Goal: Task Accomplishment & Management: Complete application form

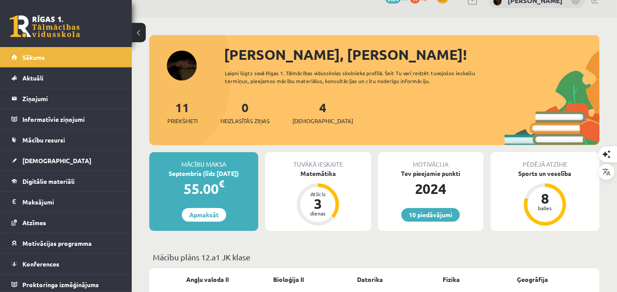
scroll to position [15, 0]
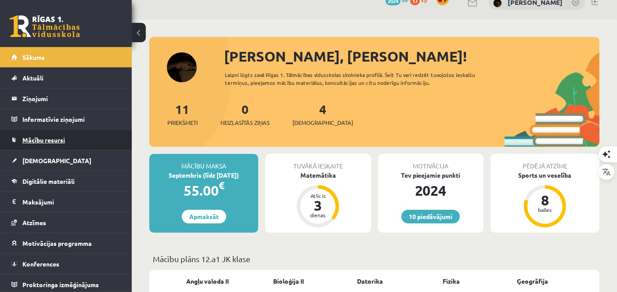
click at [47, 135] on link "Mācību resursi" at bounding box center [65, 140] width 109 height 20
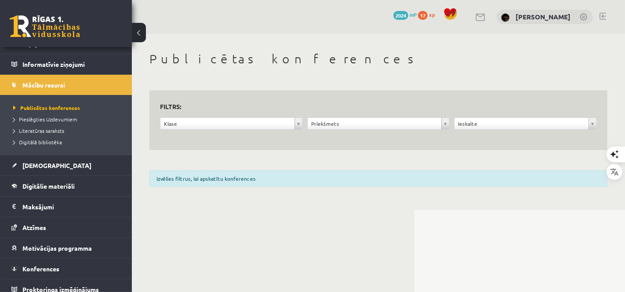
scroll to position [61, 0]
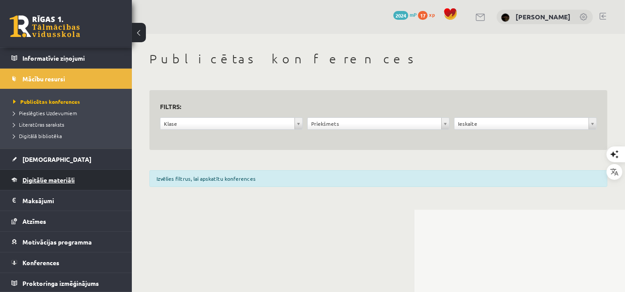
click at [65, 179] on span "Digitālie materiāli" at bounding box center [48, 180] width 52 height 8
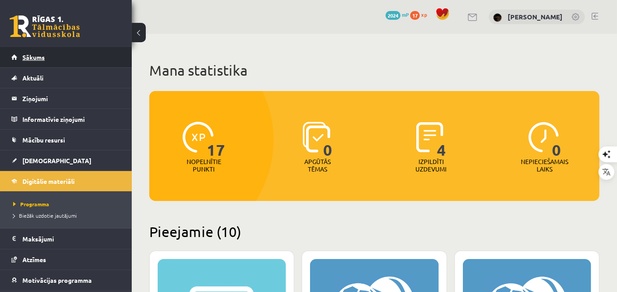
click at [94, 56] on link "Sākums" at bounding box center [65, 57] width 109 height 20
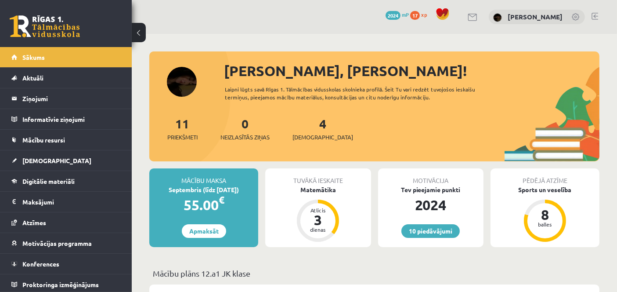
scroll to position [1, 0]
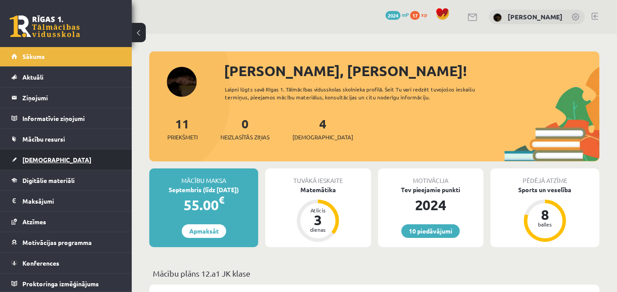
click at [54, 152] on link "[DEMOGRAPHIC_DATA]" at bounding box center [65, 159] width 109 height 20
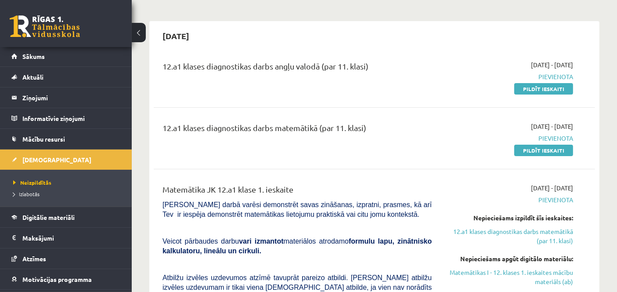
scroll to position [43, 0]
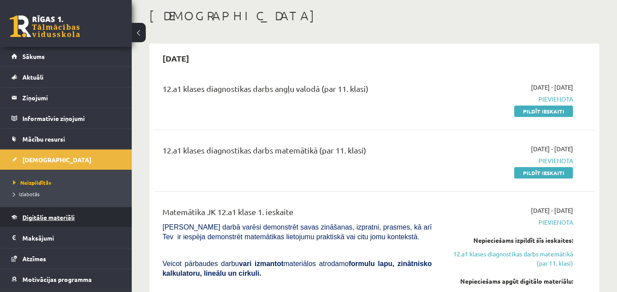
click at [64, 219] on span "Digitālie materiāli" at bounding box center [48, 217] width 52 height 8
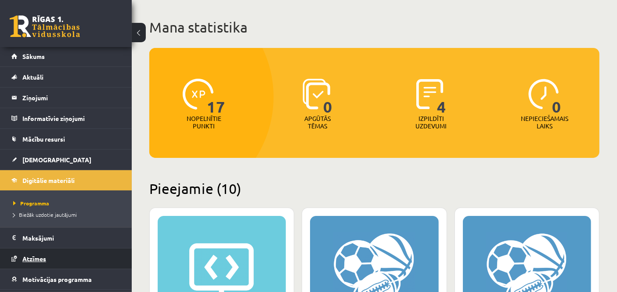
click at [64, 257] on link "Atzīmes" at bounding box center [65, 258] width 109 height 20
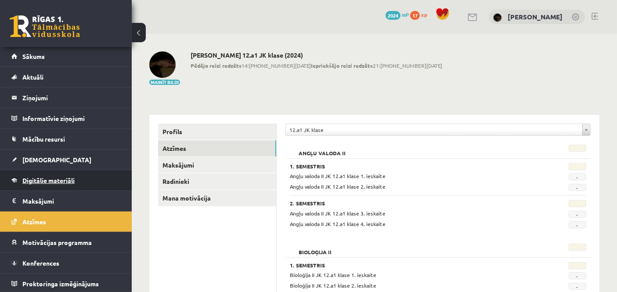
click at [62, 178] on span "Digitālie materiāli" at bounding box center [48, 180] width 52 height 8
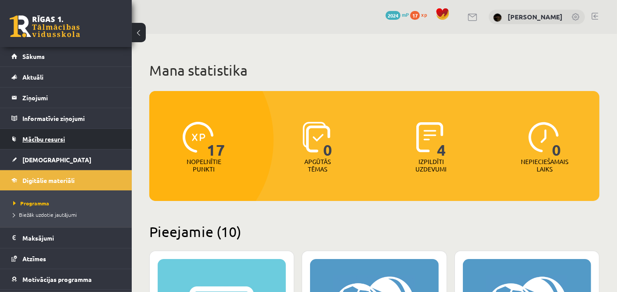
click at [72, 132] on link "Mācību resursi" at bounding box center [65, 139] width 109 height 20
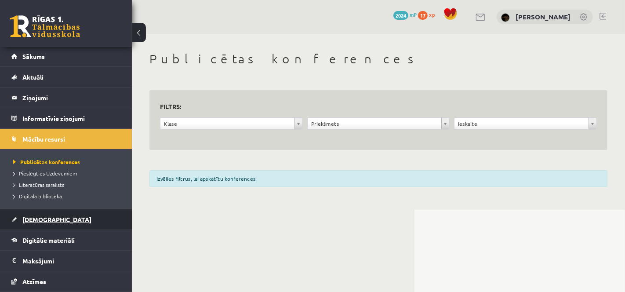
click at [62, 218] on link "[DEMOGRAPHIC_DATA]" at bounding box center [65, 219] width 109 height 20
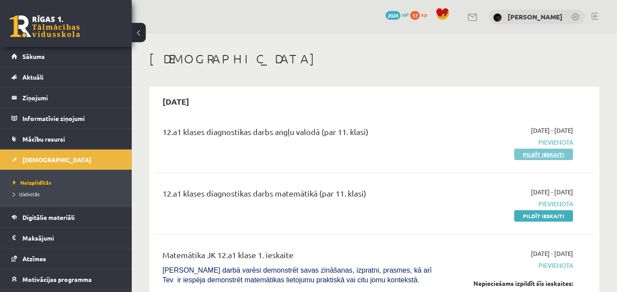
click at [532, 158] on link "Pildīt ieskaiti" at bounding box center [544, 154] width 59 height 11
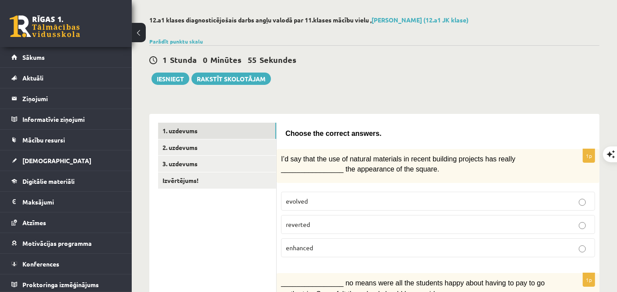
scroll to position [29, 0]
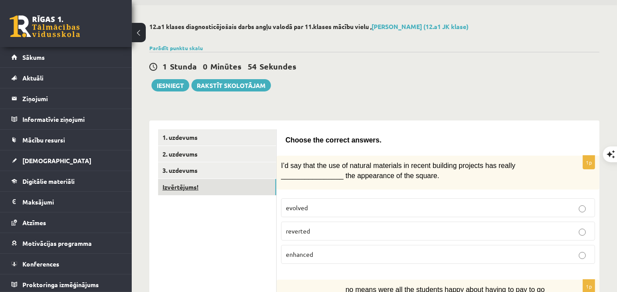
click at [203, 182] on link "Izvērtējums!" at bounding box center [217, 187] width 118 height 16
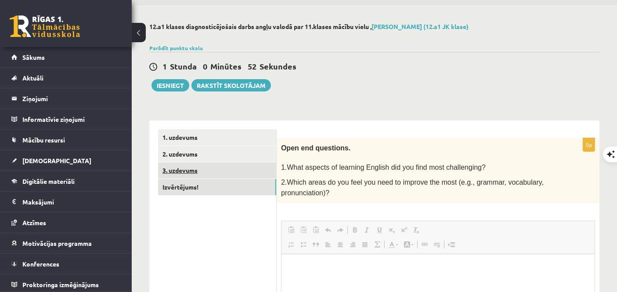
scroll to position [0, 0]
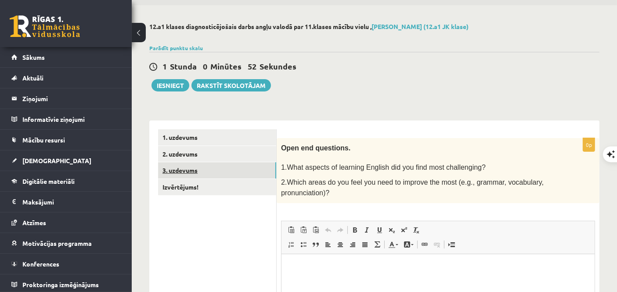
click at [202, 169] on link "3. uzdevums" at bounding box center [217, 170] width 118 height 16
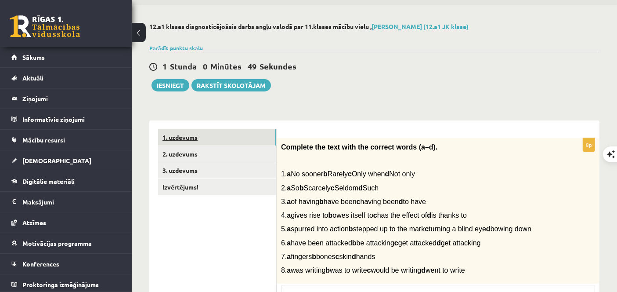
click at [206, 141] on link "1. uzdevums" at bounding box center [217, 137] width 118 height 16
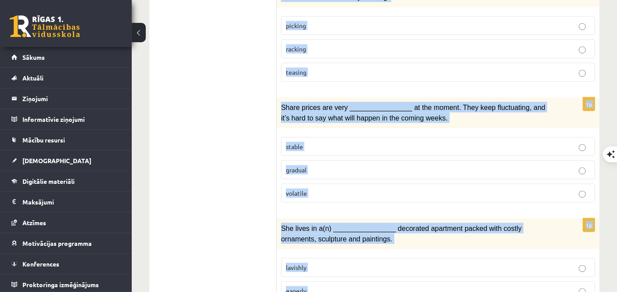
scroll to position [1394, 0]
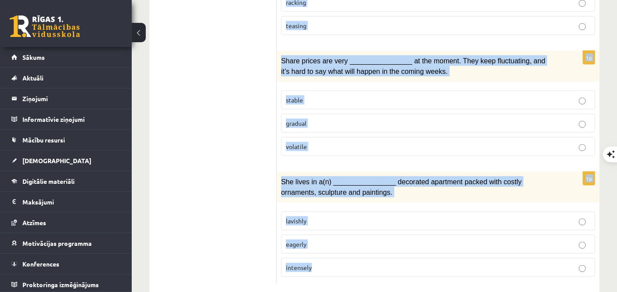
drag, startPoint x: 284, startPoint y: 135, endPoint x: 449, endPoint y: 251, distance: 202.2
copy form "Choose the correct answers. 1p I’d say that the use of natural materials in rec…"
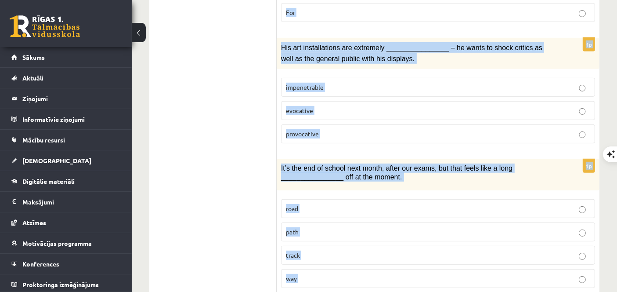
scroll to position [0, 0]
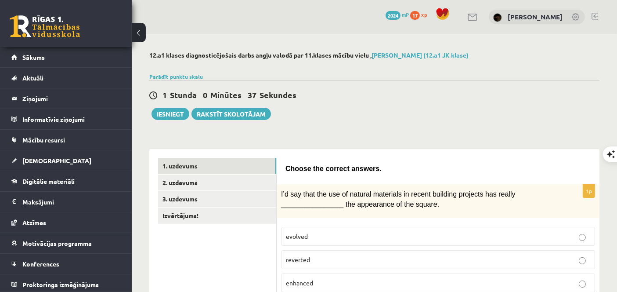
click at [545, 78] on div "Parādīt punktu skalu Atzīme No Līdz 1 0 5 2 6 8 3 9 11 4 12 14 5 15 17 6 18 20 …" at bounding box center [374, 77] width 450 height 8
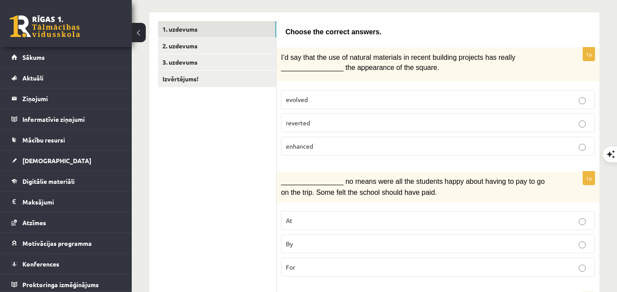
scroll to position [153, 0]
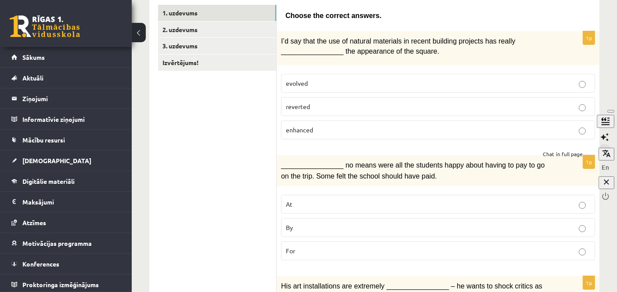
click at [601, 152] on icon "button" at bounding box center [605, 151] width 9 height 9
click at [338, 127] on p "enhanced" at bounding box center [438, 129] width 305 height 9
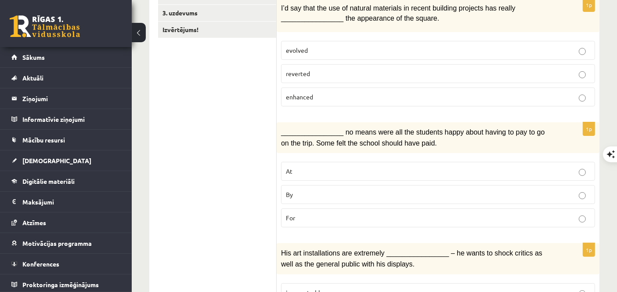
scroll to position [266, 0]
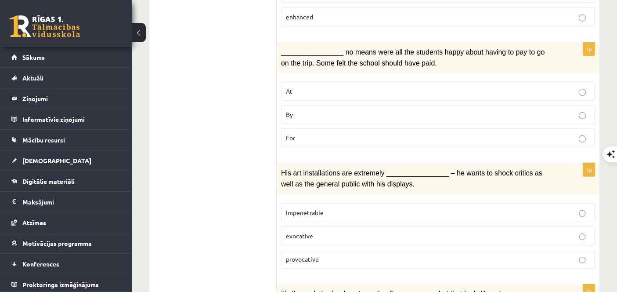
click at [335, 112] on p "By" at bounding box center [438, 114] width 305 height 9
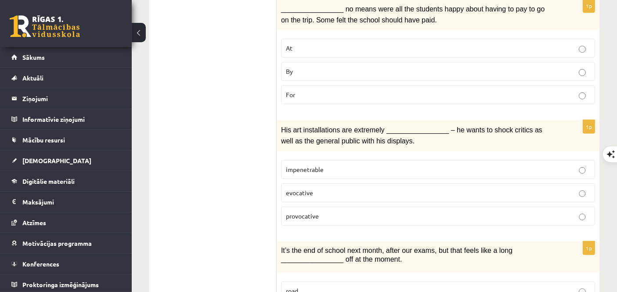
scroll to position [321, 0]
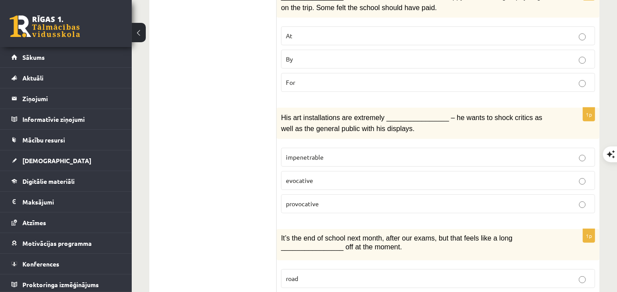
click at [331, 203] on label "provocative" at bounding box center [438, 203] width 314 height 19
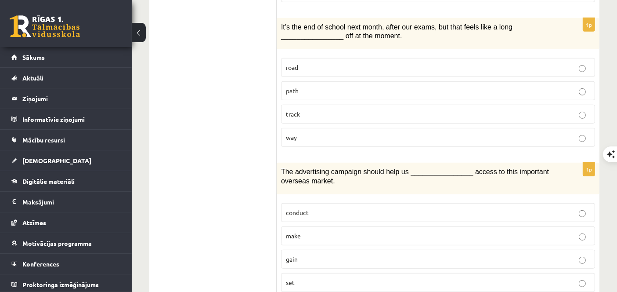
scroll to position [536, 0]
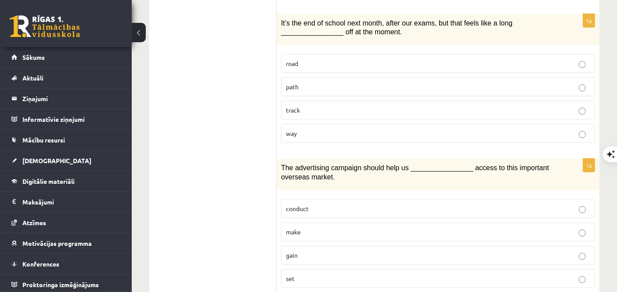
click at [340, 129] on p "way" at bounding box center [438, 133] width 305 height 9
click at [359, 251] on p "gain" at bounding box center [438, 255] width 305 height 9
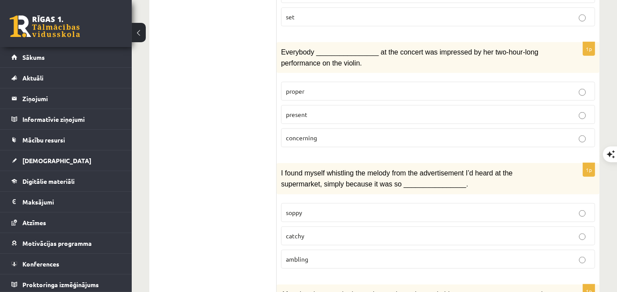
scroll to position [842, 0]
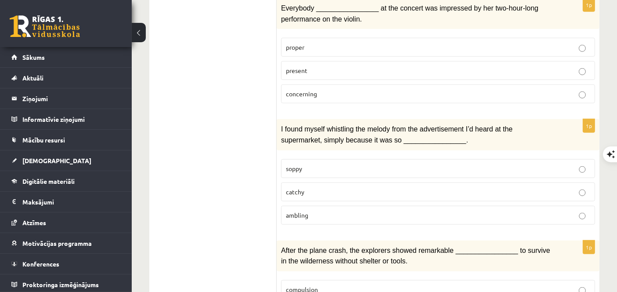
click at [303, 66] on span "present" at bounding box center [297, 70] width 22 height 8
click at [339, 187] on p "catchy" at bounding box center [438, 191] width 305 height 9
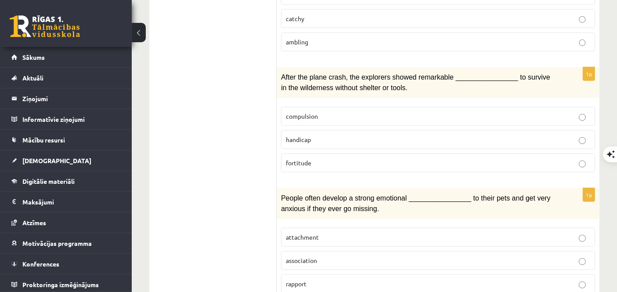
scroll to position [1031, 0]
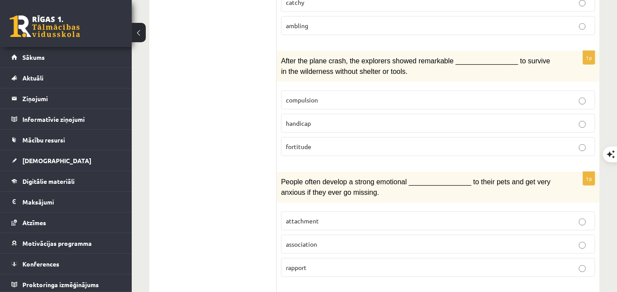
click at [315, 142] on p "fortitude" at bounding box center [438, 146] width 305 height 9
click at [345, 216] on p "attachment" at bounding box center [438, 220] width 305 height 9
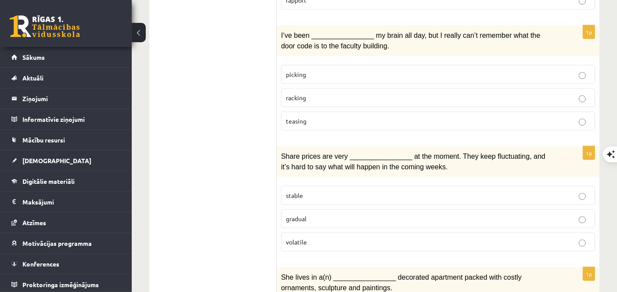
scroll to position [1300, 0]
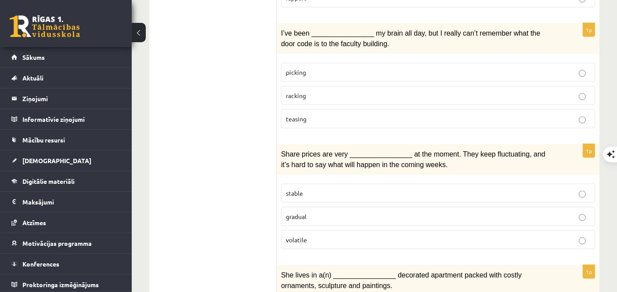
click at [334, 86] on label "racking" at bounding box center [438, 95] width 314 height 19
click at [321, 235] on p "volatile" at bounding box center [438, 239] width 305 height 9
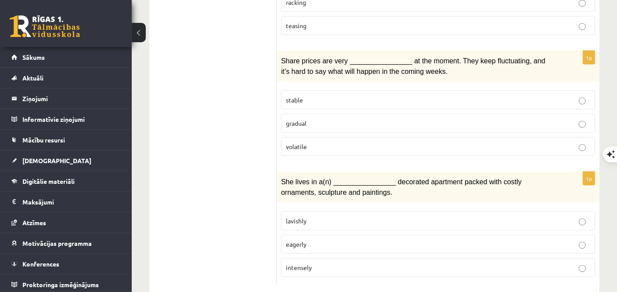
click at [346, 216] on p "lavishly" at bounding box center [438, 220] width 305 height 9
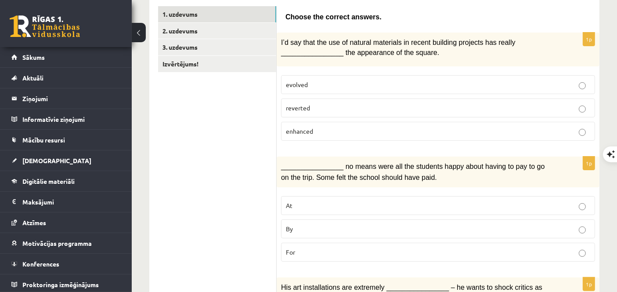
scroll to position [148, 0]
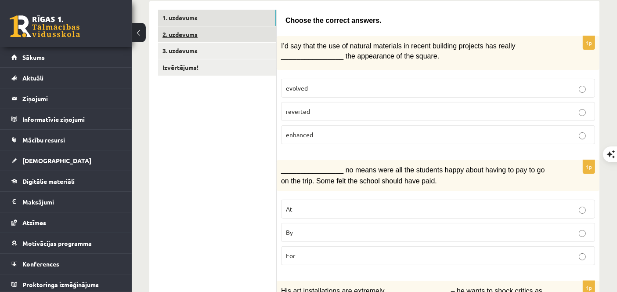
click at [258, 29] on link "2. uzdevums" at bounding box center [217, 34] width 118 height 16
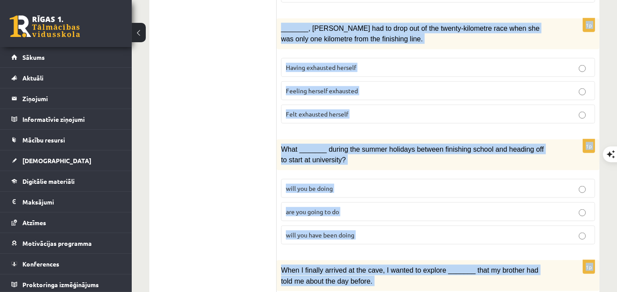
scroll to position [1090, 0]
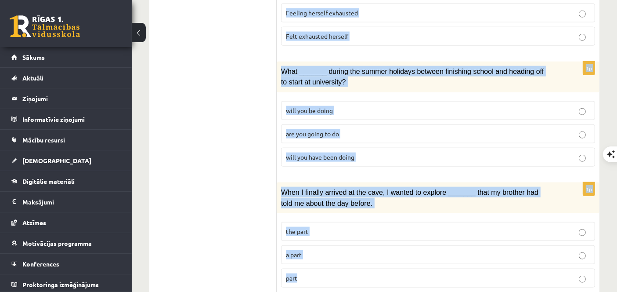
drag, startPoint x: 283, startPoint y: 18, endPoint x: 452, endPoint y: 273, distance: 305.5
copy form "Circle the form that cannot be used to complete the sentences. 1p Clara and I h…"
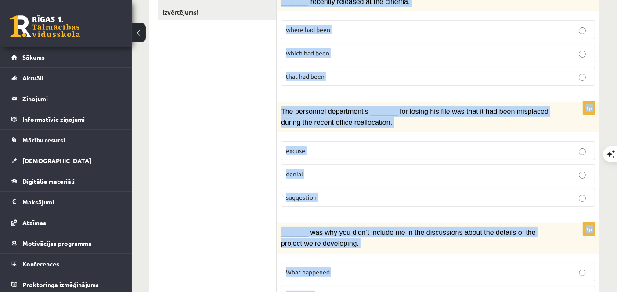
scroll to position [157, 0]
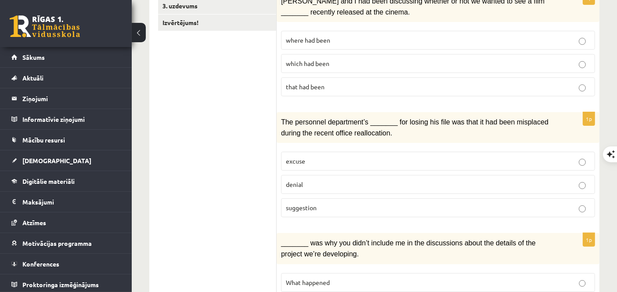
scroll to position [211, 0]
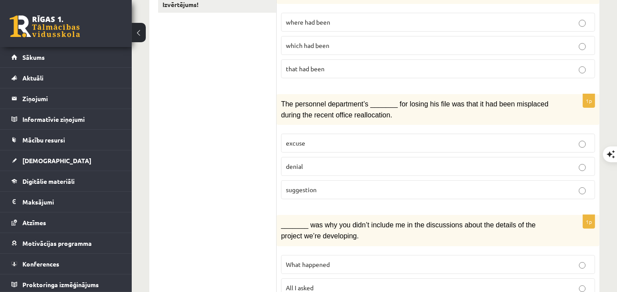
click at [337, 18] on p "where had been" at bounding box center [438, 22] width 305 height 9
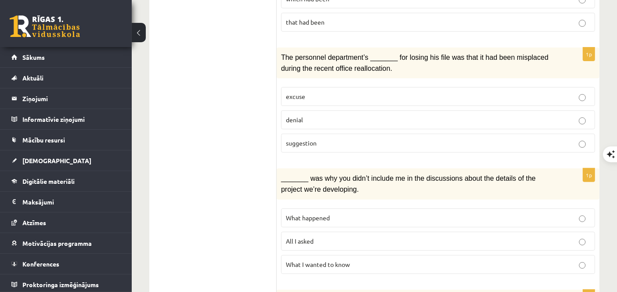
scroll to position [259, 0]
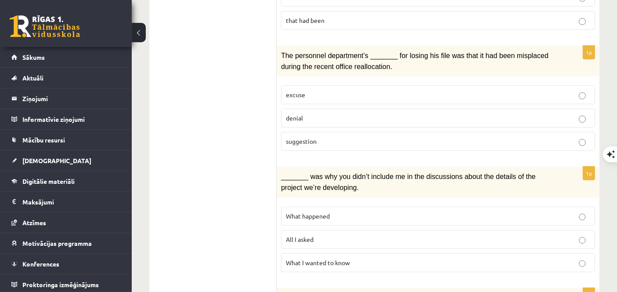
click at [325, 146] on fieldset "excuse denial suggestion" at bounding box center [438, 117] width 314 height 73
click at [331, 137] on p "suggestion" at bounding box center [438, 141] width 305 height 9
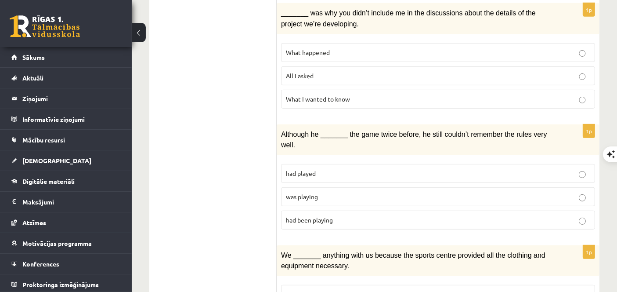
scroll to position [429, 0]
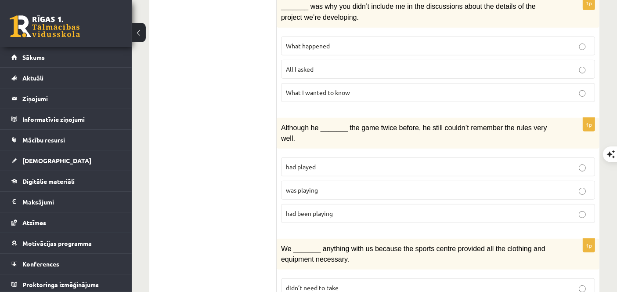
click at [323, 185] on p "was playing" at bounding box center [438, 189] width 305 height 9
click at [324, 65] on p "All I asked" at bounding box center [438, 69] width 305 height 9
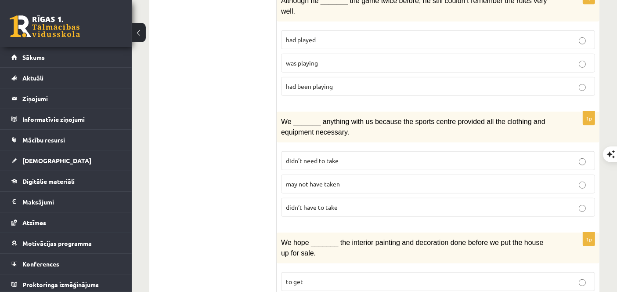
scroll to position [553, 0]
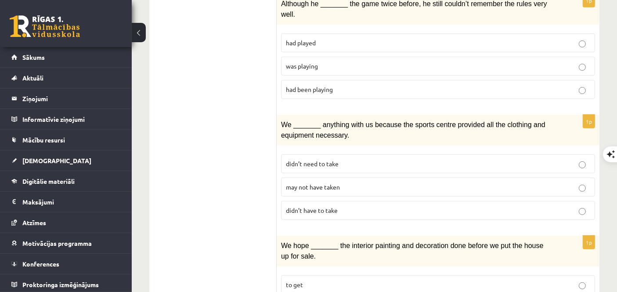
click at [417, 182] on p "may not have taken" at bounding box center [438, 186] width 305 height 9
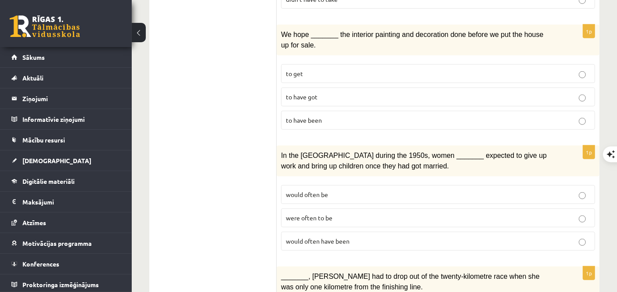
scroll to position [766, 0]
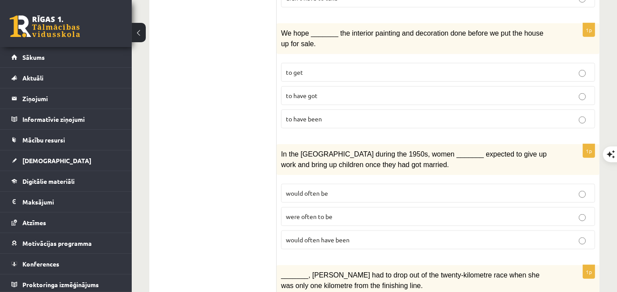
click at [327, 114] on p "to have been" at bounding box center [438, 118] width 305 height 9
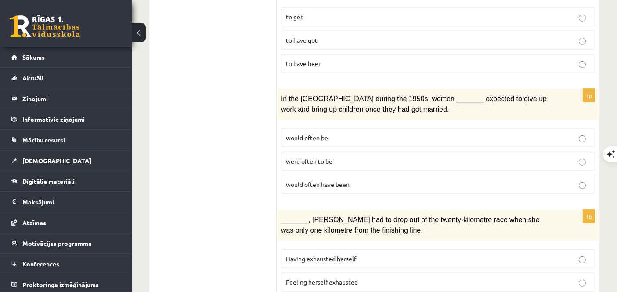
scroll to position [872, 0]
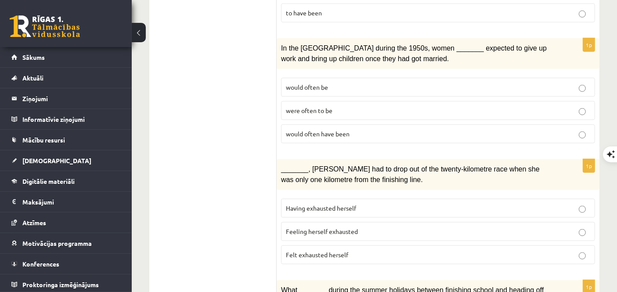
click at [344, 124] on label "would often have been" at bounding box center [438, 133] width 314 height 19
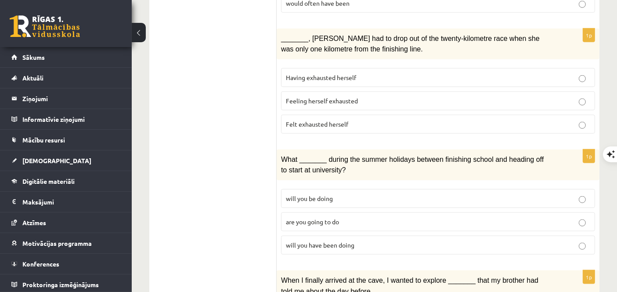
scroll to position [1012, 0]
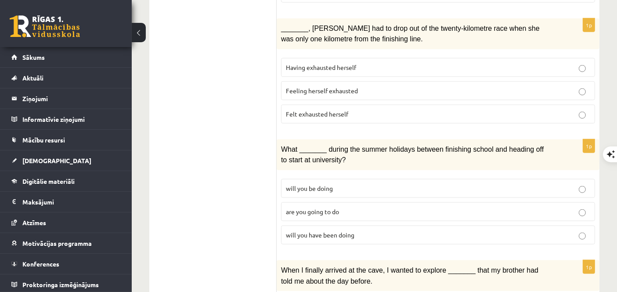
click at [323, 110] on span "Felt exhausted herself" at bounding box center [317, 114] width 62 height 8
click at [346, 231] on span "will you have been doing" at bounding box center [320, 235] width 69 height 8
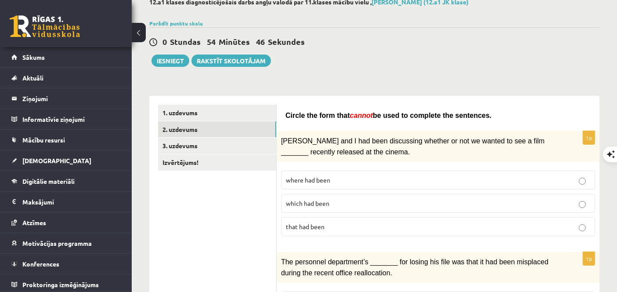
scroll to position [48, 0]
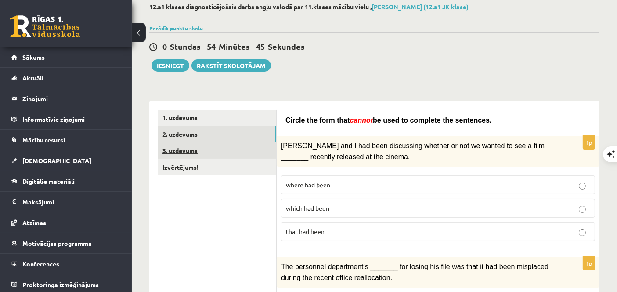
click at [221, 151] on link "3. uzdevums" at bounding box center [217, 150] width 118 height 16
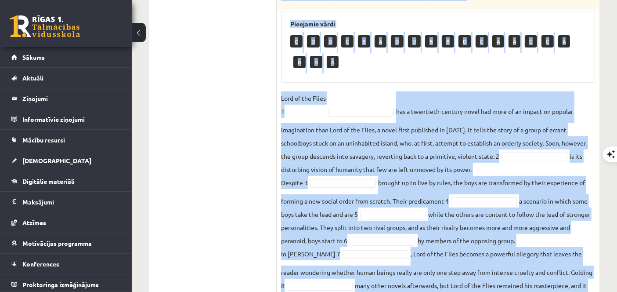
scroll to position [349, 0]
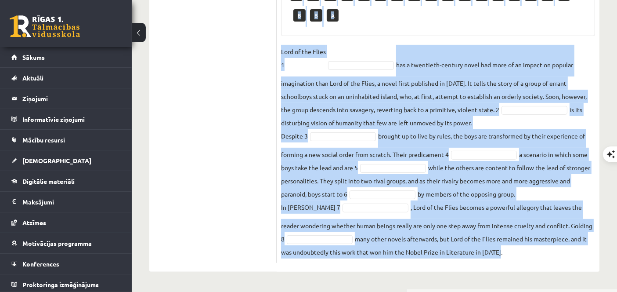
drag, startPoint x: 282, startPoint y: 126, endPoint x: 509, endPoint y: 260, distance: 264.0
click at [509, 260] on div "8p Complete the text with the correct words (a–d). 1. a No sooner b Rarely c On…" at bounding box center [438, 40] width 323 height 445
copy div "Complete the text with the correct words (a–d). 1. a No sooner b Rarely c Only …"
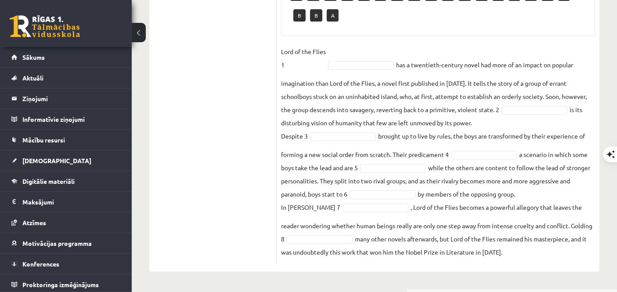
click at [214, 165] on ul "1. uzdevums 2. uzdevums 3. uzdevums Izvērtējums!" at bounding box center [217, 36] width 119 height 454
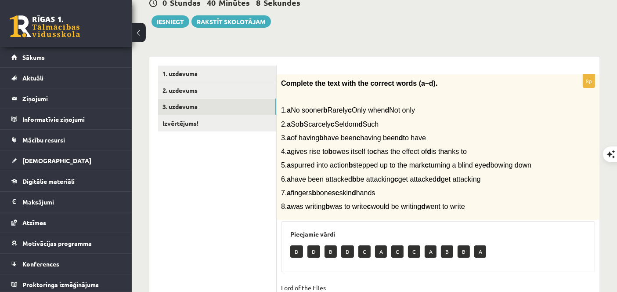
scroll to position [53, 0]
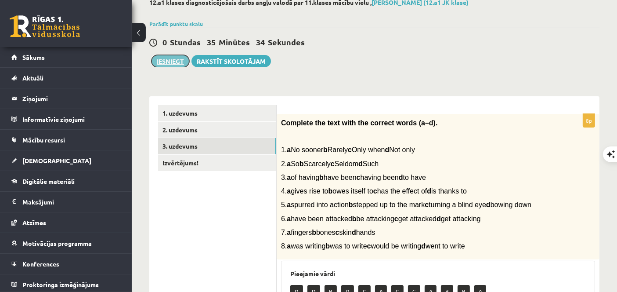
click at [166, 58] on button "Iesniegt" at bounding box center [171, 61] width 38 height 12
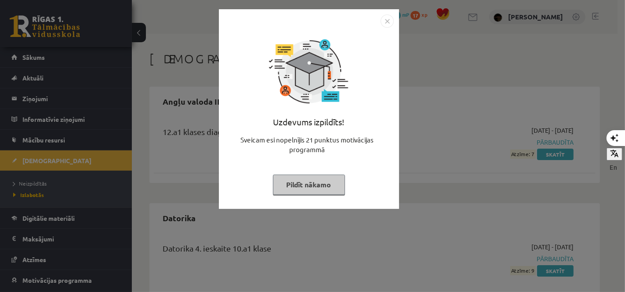
click at [310, 178] on button "Pildīt nākamo" at bounding box center [309, 184] width 72 height 20
